Goal: Transaction & Acquisition: Download file/media

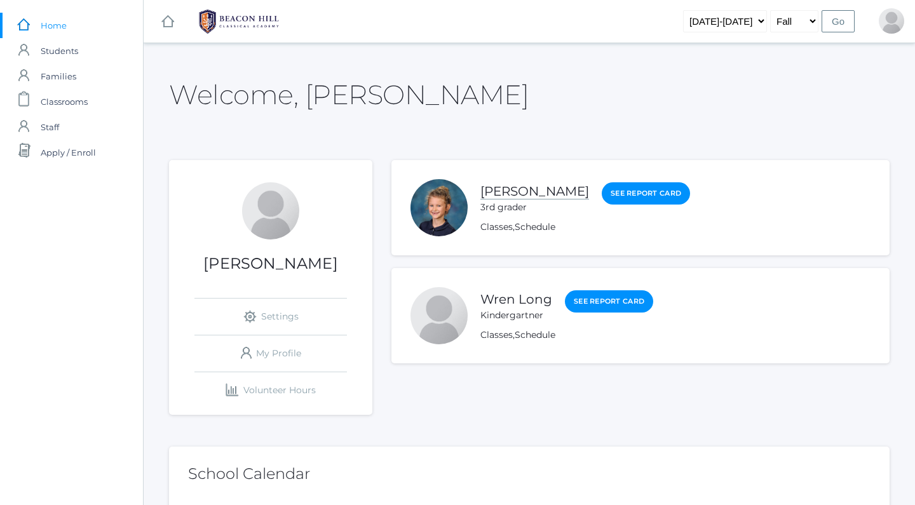
click at [503, 187] on link "[PERSON_NAME]" at bounding box center [535, 192] width 109 height 16
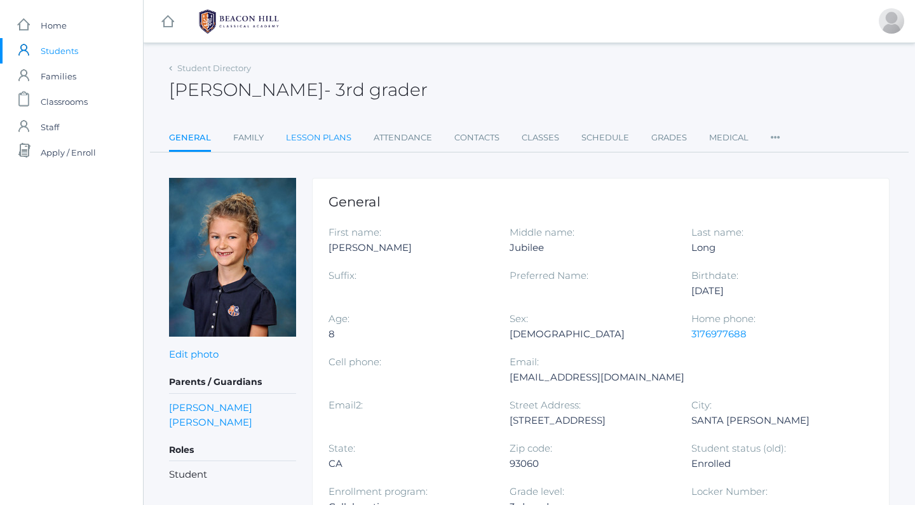
click at [313, 140] on link "Lesson Plans" at bounding box center [318, 137] width 65 height 25
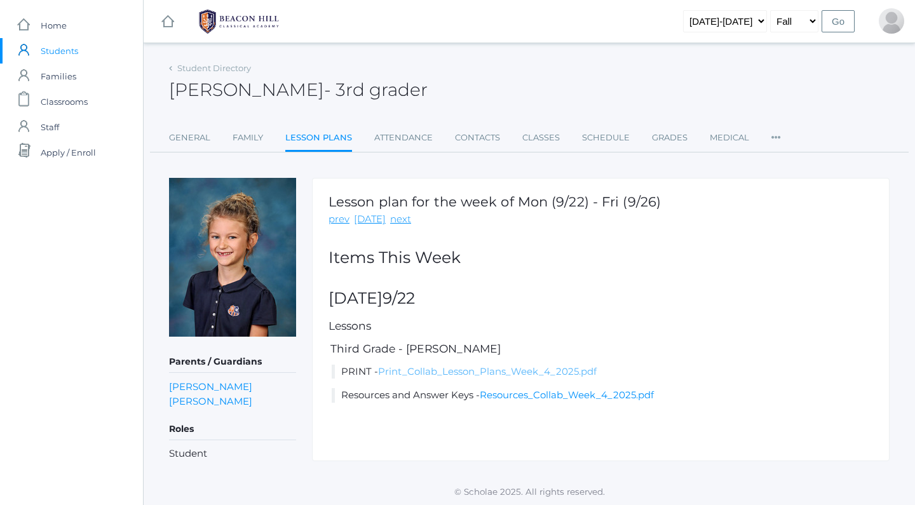
click at [429, 371] on link "Print_Collab_Lesson_Plans_Week_4_2025.pdf" at bounding box center [487, 371] width 219 height 12
click at [50, 57] on span "Students" at bounding box center [59, 50] width 37 height 25
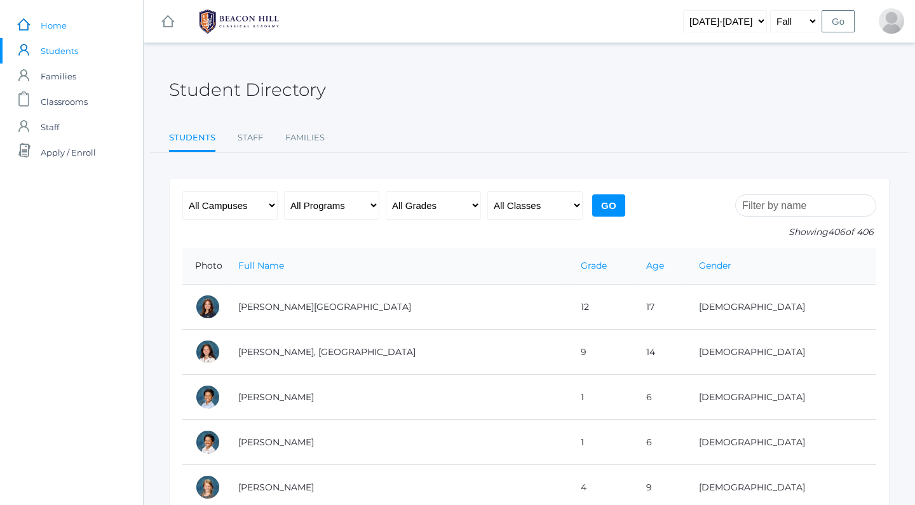
click at [58, 32] on span "Home" at bounding box center [54, 25] width 26 height 25
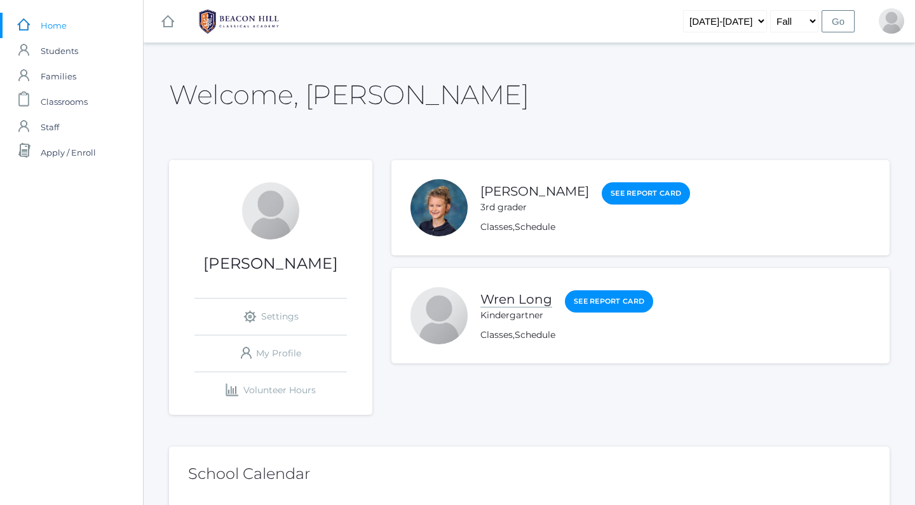
click at [521, 306] on link "Wren Long" at bounding box center [517, 300] width 72 height 16
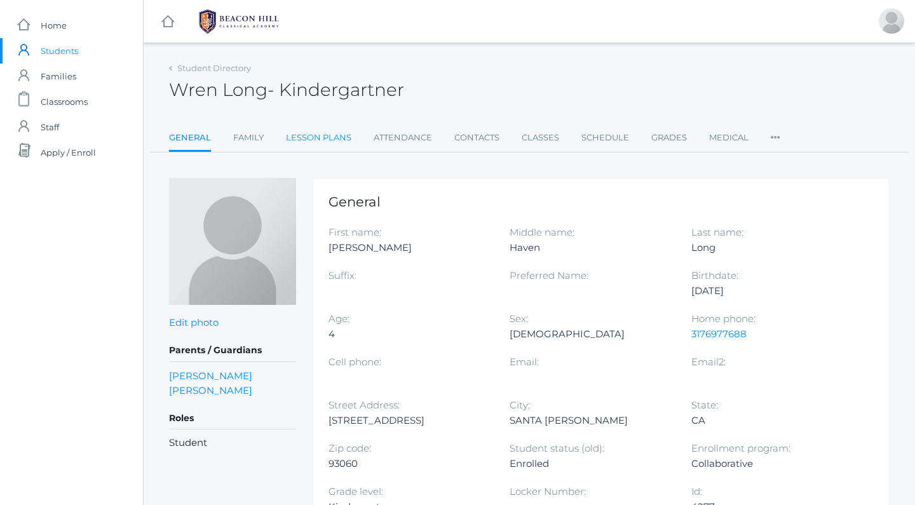
click at [303, 139] on link "Lesson Plans" at bounding box center [318, 137] width 65 height 25
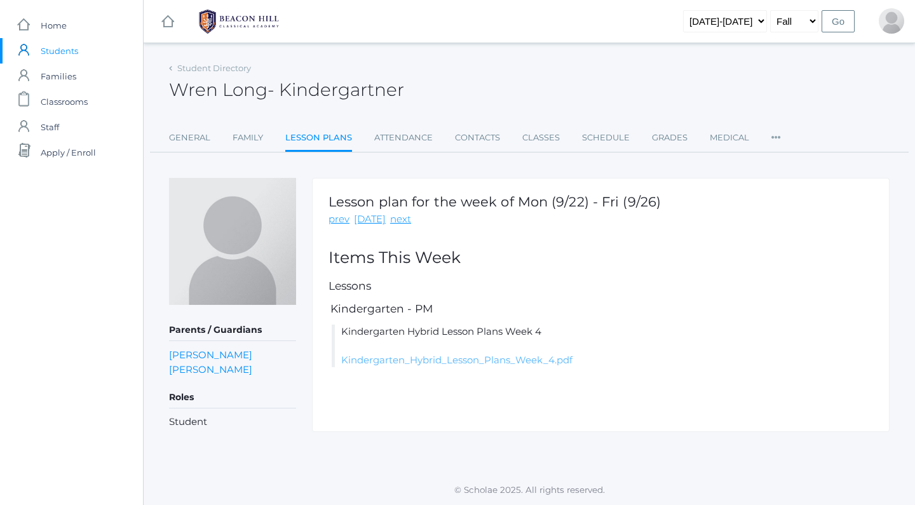
click at [431, 358] on link "Kindergarten_Hybrid_Lesson_Plans_Week_4.pdf" at bounding box center [456, 360] width 231 height 12
